Goal: Find specific fact: Find specific fact

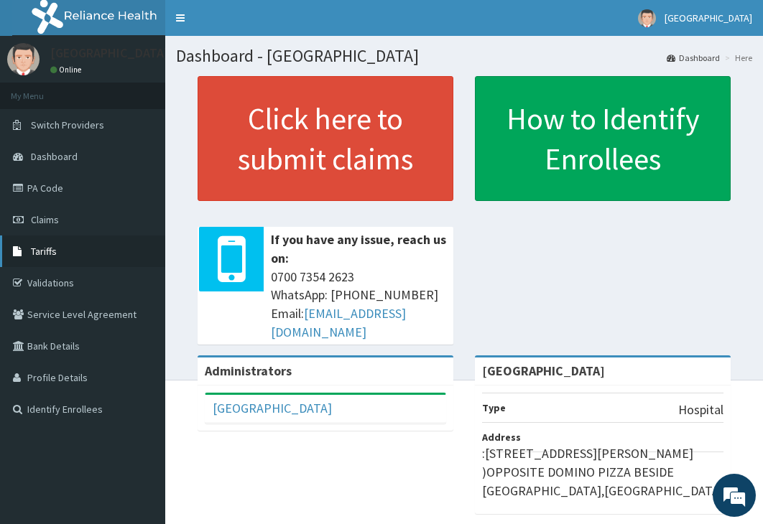
drag, startPoint x: 42, startPoint y: 254, endPoint x: 62, endPoint y: 254, distance: 20.1
click at [42, 254] on span "Tariffs" at bounding box center [44, 251] width 26 height 13
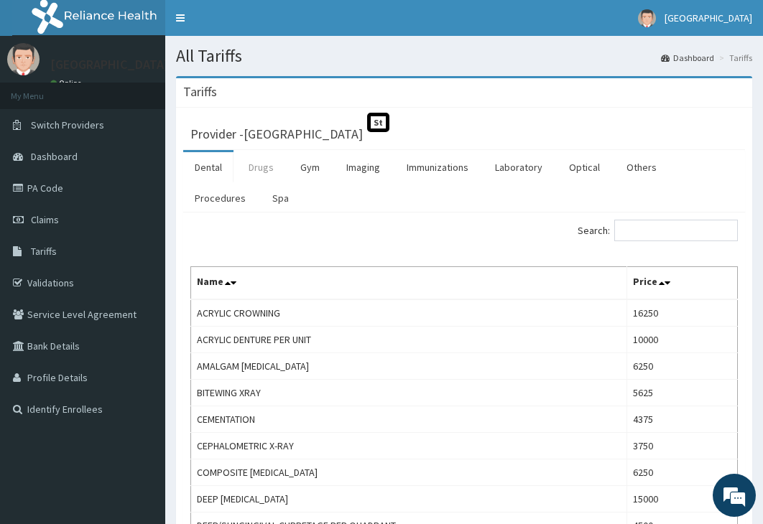
click at [260, 171] on link "Drugs" at bounding box center [261, 167] width 48 height 30
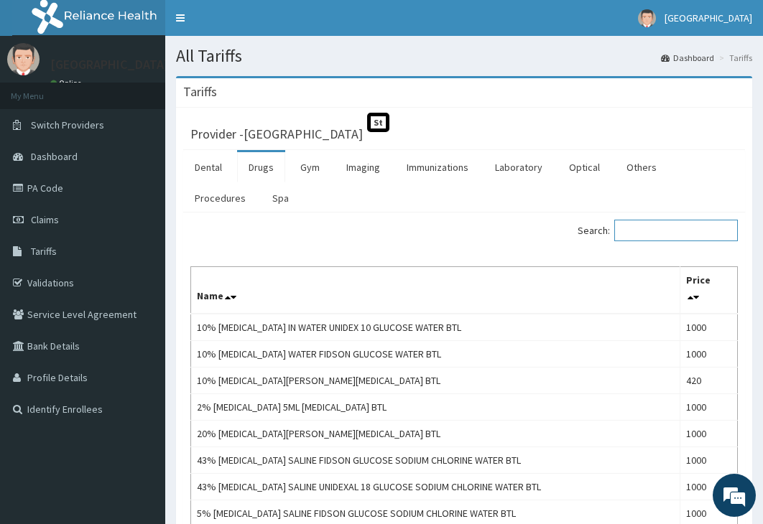
click at [652, 231] on input "Search:" at bounding box center [675, 231] width 123 height 22
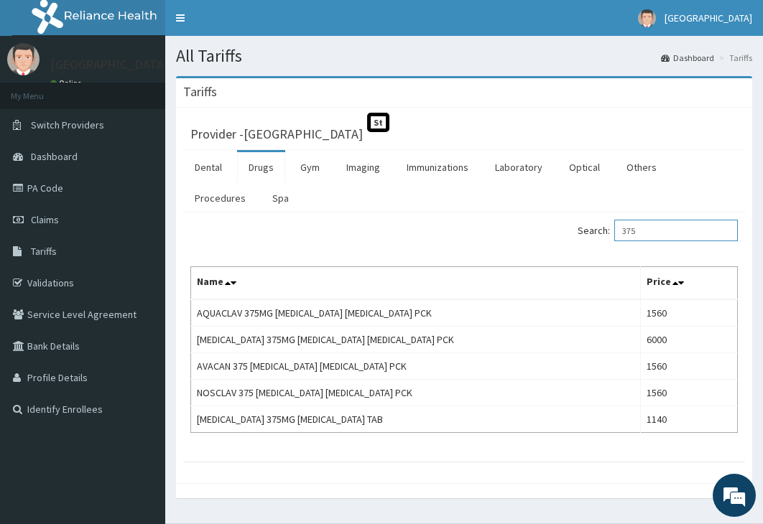
type input "375"
